Goal: Transaction & Acquisition: Purchase product/service

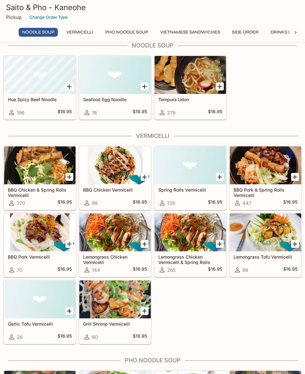
scroll to position [12, 0]
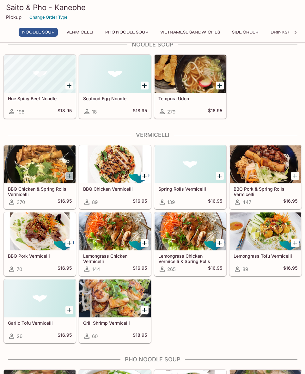
click at [69, 177] on icon "Add BBQ Chicken & Spring Rolls Vermicelli" at bounding box center [69, 176] width 8 height 8
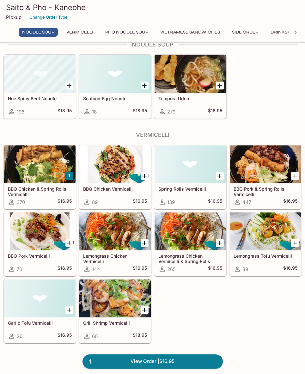
click at [68, 176] on button "1" at bounding box center [69, 176] width 8 height 8
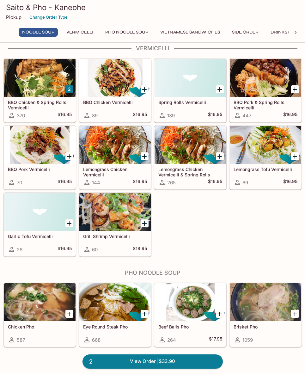
scroll to position [74, 0]
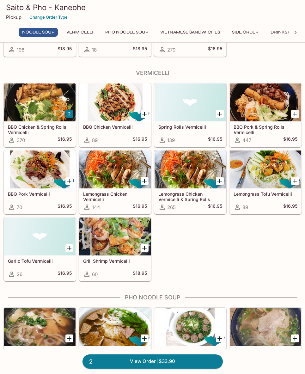
click at [147, 248] on icon "Add Grill Shrimp Vermicelli" at bounding box center [144, 248] width 4 height 4
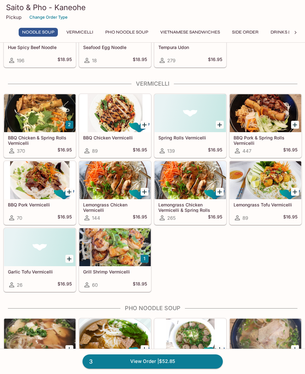
scroll to position [62, 0]
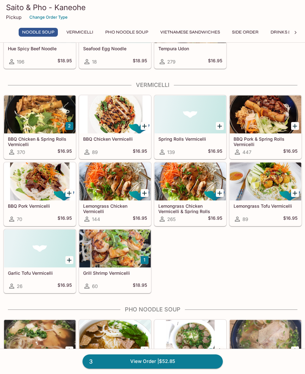
click at [86, 33] on button "Vermicelli" at bounding box center [80, 32] width 34 height 9
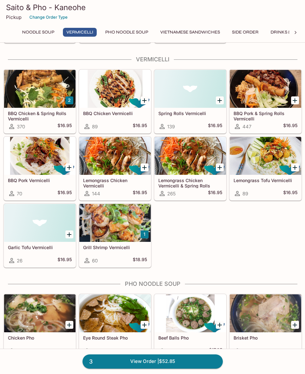
scroll to position [90, 0]
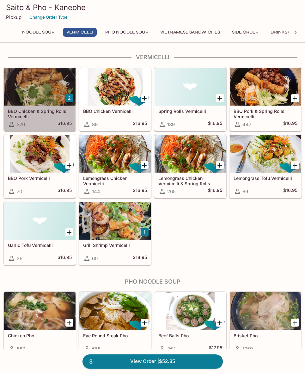
click at [32, 102] on div at bounding box center [39, 87] width 71 height 38
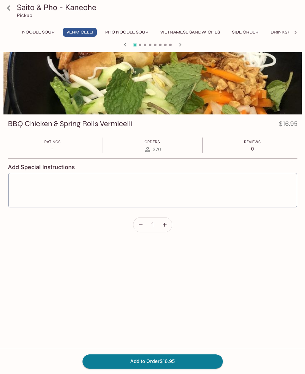
scroll to position [24, 0]
click at [170, 360] on button "Add to Order $16.95" at bounding box center [152, 361] width 140 height 14
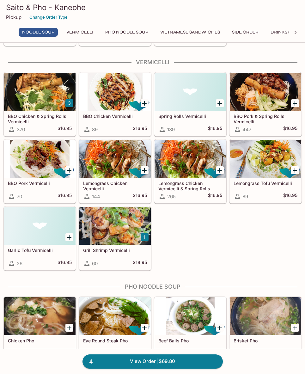
click at [117, 224] on div at bounding box center [114, 226] width 71 height 38
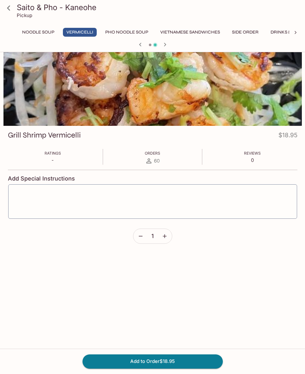
click at [175, 368] on button "Add to Order $18.95" at bounding box center [152, 361] width 140 height 14
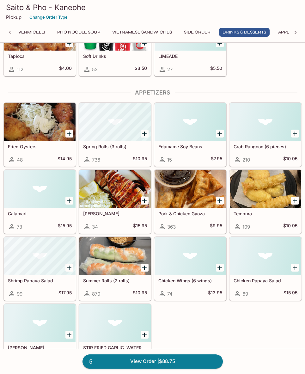
scroll to position [977, 0]
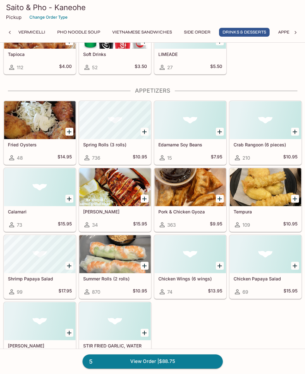
click at [144, 266] on icon "Add Summer Rolls (2 rolls)" at bounding box center [145, 266] width 8 height 8
click at [117, 263] on div at bounding box center [114, 254] width 71 height 38
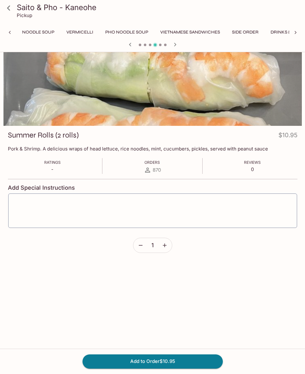
scroll to position [0, 89]
click at [175, 368] on button "Add to Order $10.95" at bounding box center [152, 361] width 140 height 14
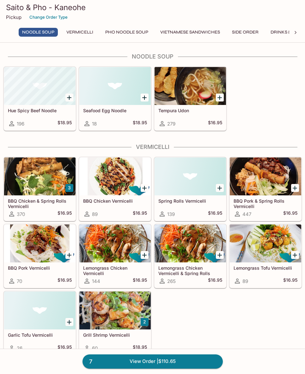
click at [189, 355] on link "7 View Order | $110.65" at bounding box center [152, 361] width 140 height 14
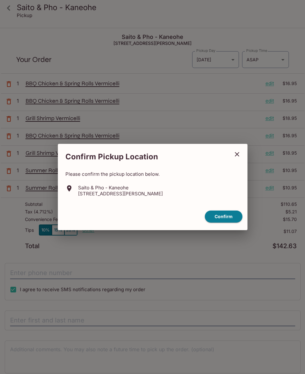
click at [237, 155] on icon "close" at bounding box center [237, 154] width 8 height 8
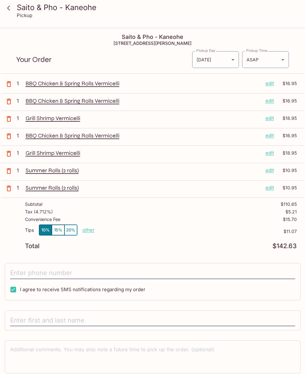
click at [270, 84] on p "edit" at bounding box center [269, 83] width 9 height 7
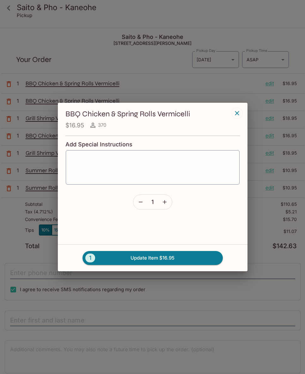
click at [140, 202] on icon "button" at bounding box center [140, 202] width 6 height 6
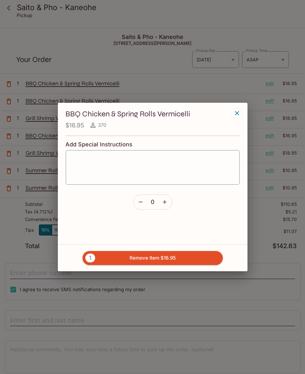
click at [151, 257] on button "1 Remove Item $16.95" at bounding box center [152, 258] width 140 height 14
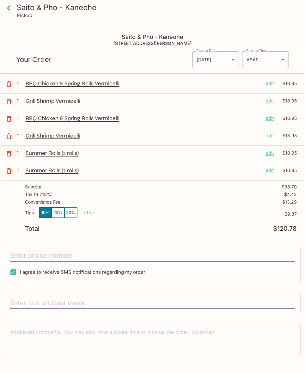
click at [265, 84] on div "BBQ Chicken & Spring Rolls Vermicelli edit $16.95" at bounding box center [161, 83] width 271 height 7
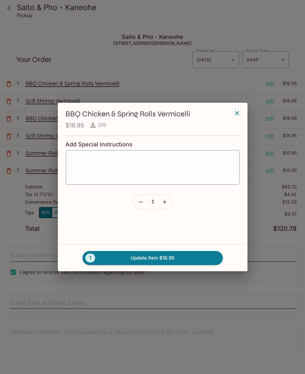
click at [142, 200] on icon "button" at bounding box center [140, 202] width 6 height 6
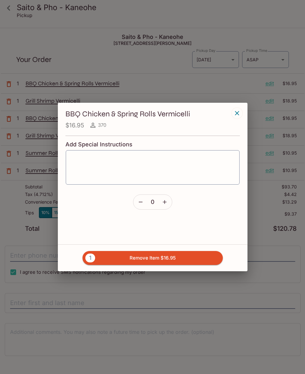
click at [160, 256] on button "1 Remove Item $16.95" at bounding box center [152, 258] width 140 height 14
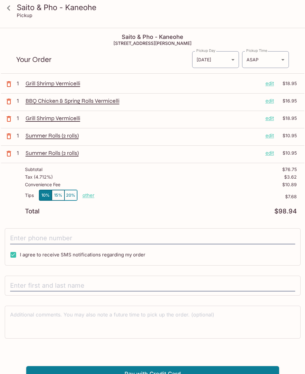
click at [267, 85] on p "edit" at bounding box center [269, 83] width 9 height 7
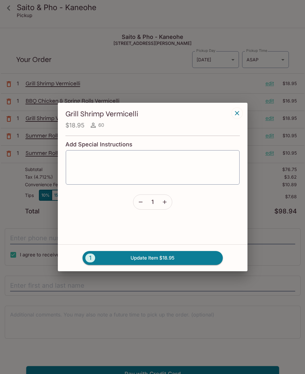
click at [140, 202] on icon "button" at bounding box center [140, 202] width 6 height 6
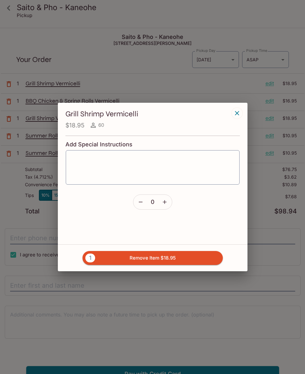
click at [179, 260] on button "1 Remove Item $18.95" at bounding box center [152, 258] width 140 height 14
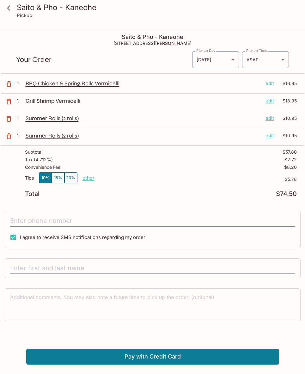
click at [269, 133] on p "edit" at bounding box center [269, 135] width 9 height 7
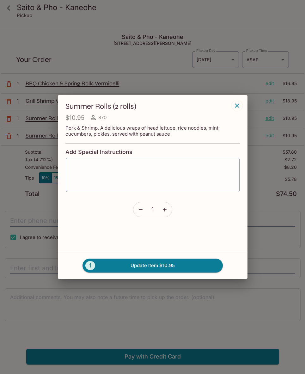
click at [140, 209] on icon "button" at bounding box center [140, 209] width 6 height 6
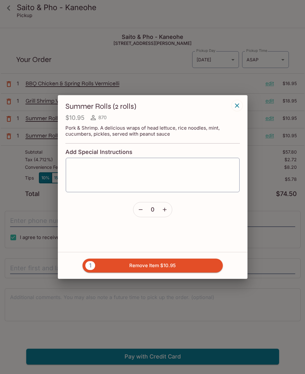
click at [162, 266] on button "1 Remove Item $10.95" at bounding box center [152, 265] width 140 height 14
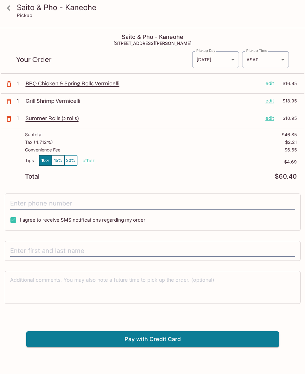
click at [10, 6] on icon at bounding box center [8, 8] width 11 height 11
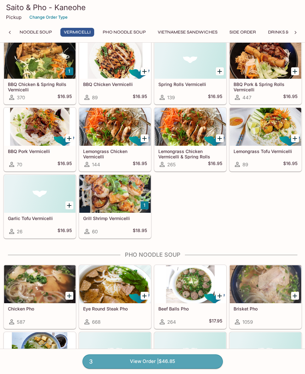
click at [196, 368] on link "3 View Order | $46.85" at bounding box center [152, 361] width 140 height 14
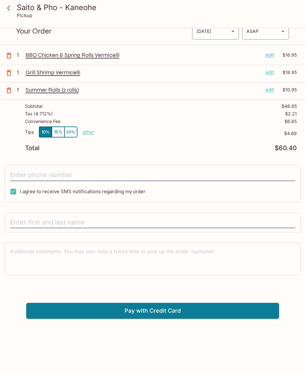
scroll to position [29, 0]
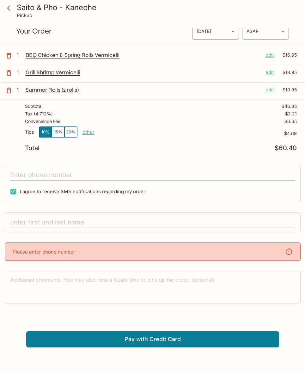
click at [79, 252] on div "Please enter phone number" at bounding box center [153, 251] width 296 height 18
click at [72, 222] on input "text" at bounding box center [152, 222] width 285 height 12
click at [57, 172] on input "tel" at bounding box center [152, 175] width 285 height 12
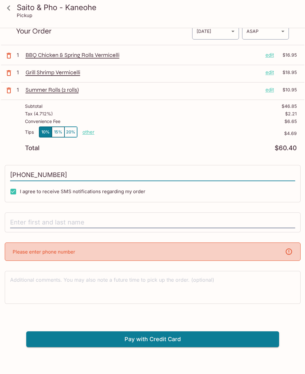
type input "(360) 840-6496"
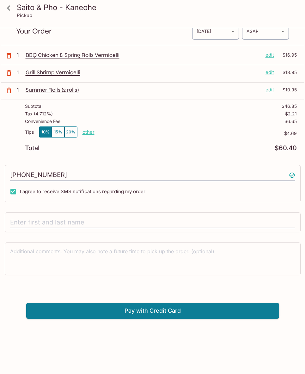
click at [69, 221] on input "text" at bounding box center [152, 222] width 285 height 12
type input "Kathy Van Alstyne"
click at [71, 93] on p "Summer Rolls (2 rolls)" at bounding box center [143, 89] width 235 height 7
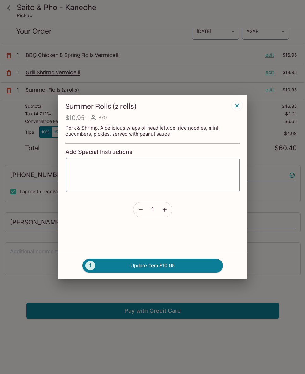
click at [232, 98] on div "Summer Rolls (2 rolls) $10.95 870 Pork & Shrimp. A delicious wraps of head lett…" at bounding box center [153, 173] width 190 height 157
click at [238, 106] on icon "button" at bounding box center [237, 105] width 4 height 4
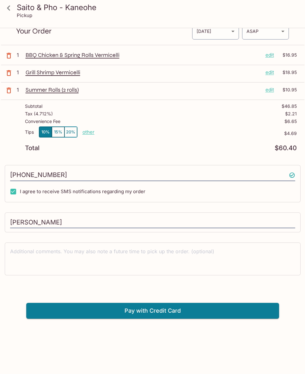
click at [162, 313] on button "Pay with Credit Card" at bounding box center [152, 311] width 253 height 16
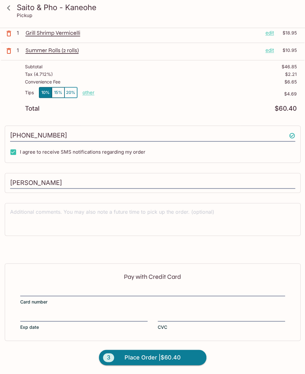
scroll to position [68, 0]
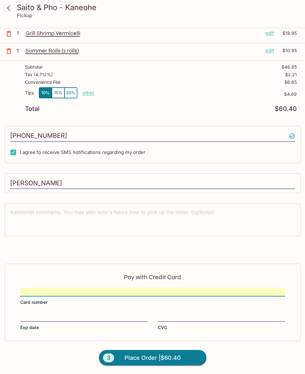
click at [60, 313] on iframe at bounding box center [83, 316] width 127 height 7
click at [180, 304] on label "Card number" at bounding box center [152, 296] width 265 height 18
click at [180, 288] on input "Card number" at bounding box center [152, 288] width 265 height 0
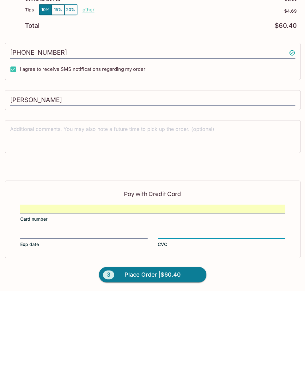
click at [150, 353] on span "Place Order | $60.40" at bounding box center [152, 358] width 56 height 10
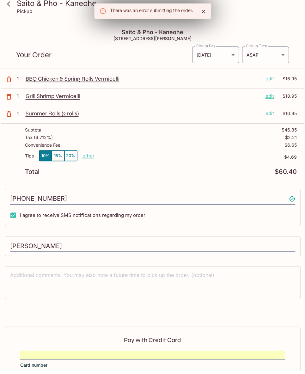
scroll to position [0, 0]
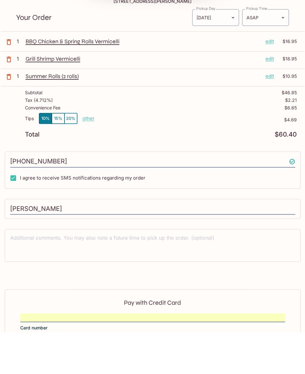
click at [257, 28] on body "Saito & Pho - Kaneohe Pickup Saito & Pho - Kaneohe 45-480 Kaneohe Bay Dr Ste D1…" at bounding box center [152, 215] width 305 height 374
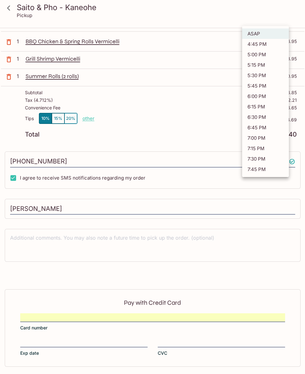
click at [259, 47] on li "4:45 PM" at bounding box center [265, 44] width 47 height 10
type input "2025-10-11T02:45:15.000000Z"
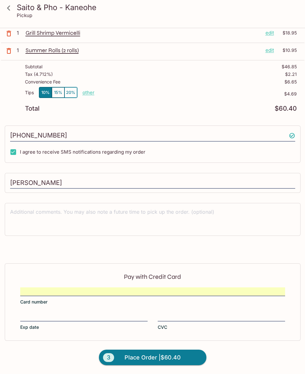
scroll to position [68, 0]
click at [146, 354] on span "Place Order | $60.40" at bounding box center [152, 358] width 56 height 10
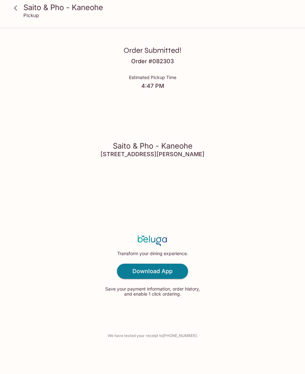
scroll to position [42, 0]
